Goal: Task Accomplishment & Management: Manage account settings

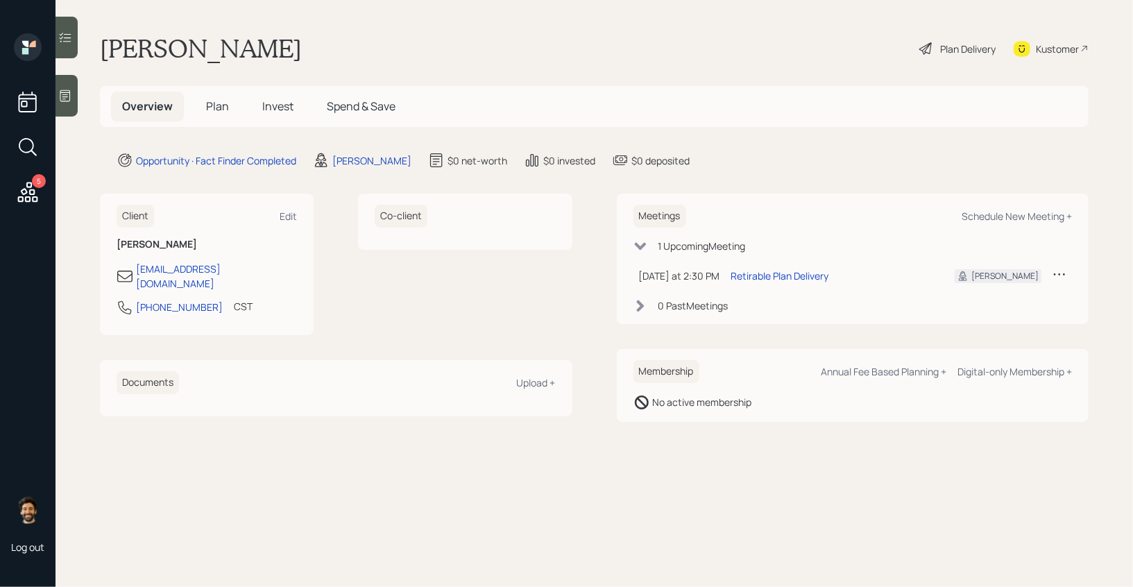
click at [1059, 273] on icon at bounding box center [1059, 274] width 11 height 2
click at [975, 319] on div "Cancel" at bounding box center [1016, 313] width 100 height 13
